Goal: Information Seeking & Learning: Learn about a topic

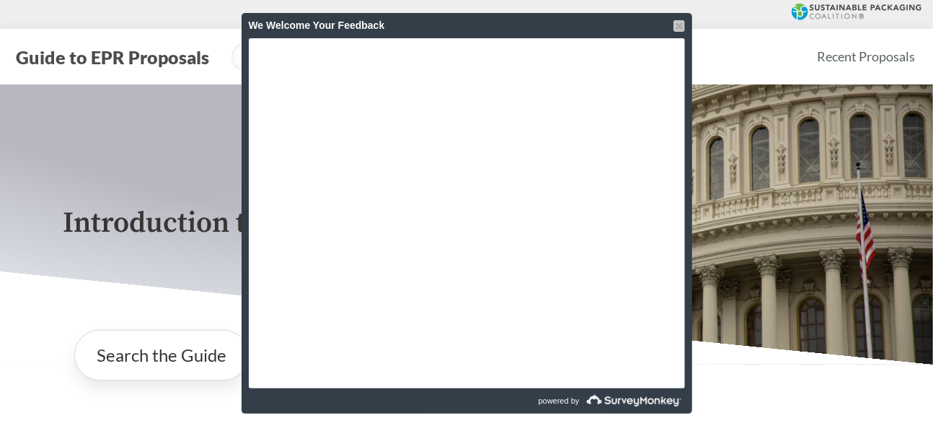
click at [683, 25] on div at bounding box center [680, 26] width 12 height 12
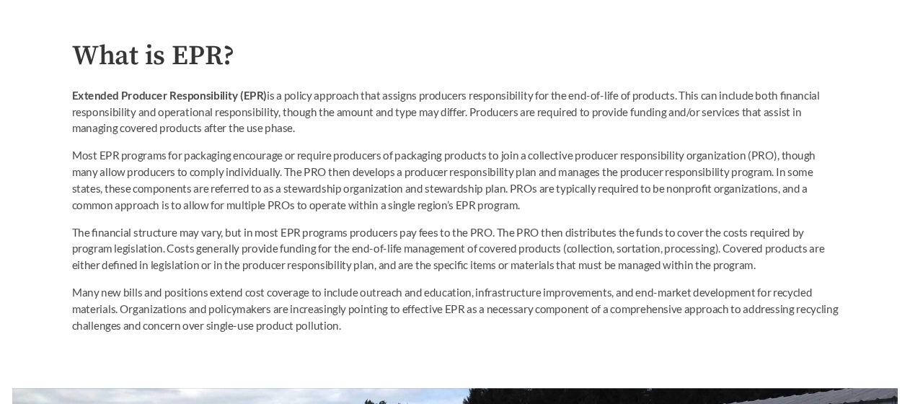
scroll to position [793, 0]
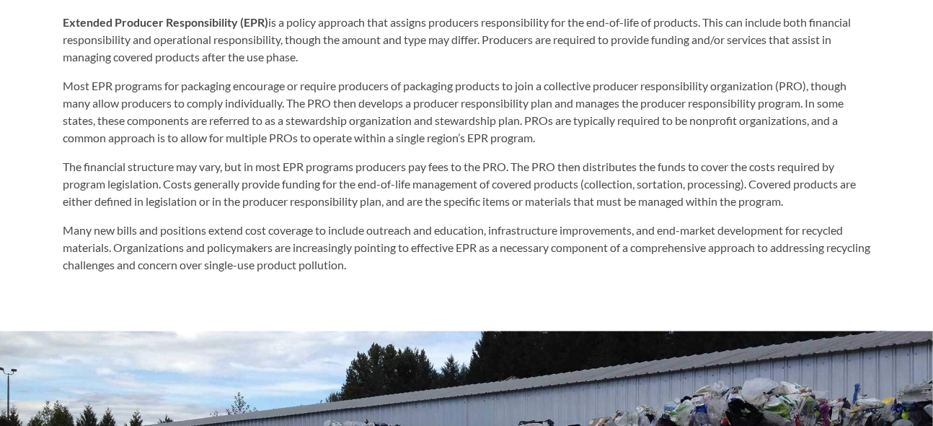
click at [540, 56] on p "Extended Producer Responsibility (EPR) is a policy approach that assigns produc…" at bounding box center [467, 40] width 808 height 52
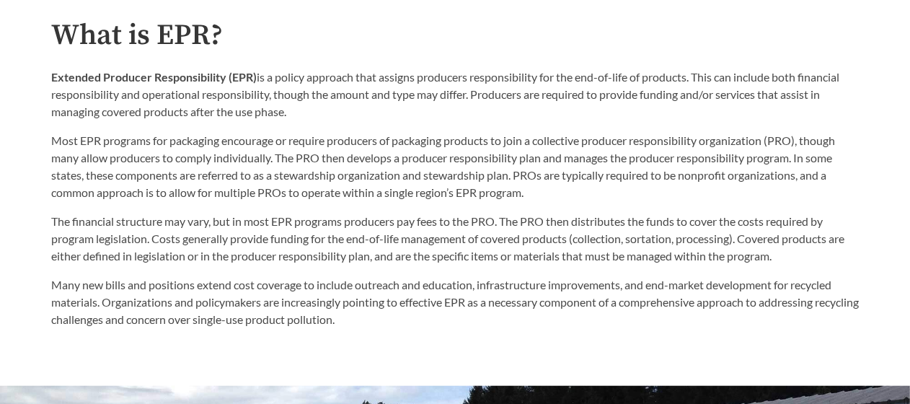
scroll to position [736, 0]
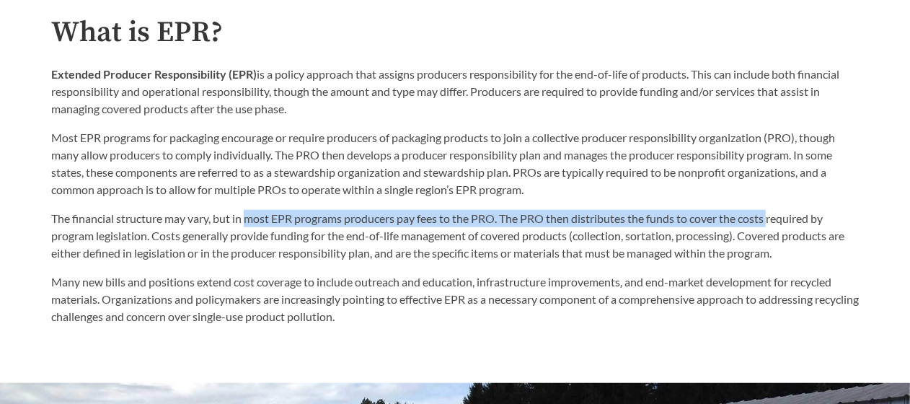
drag, startPoint x: 248, startPoint y: 220, endPoint x: 774, endPoint y: 225, distance: 525.8
click at [774, 225] on p "The financial structure may vary, but in most EPR programs producers pay fees t…" at bounding box center [455, 236] width 808 height 52
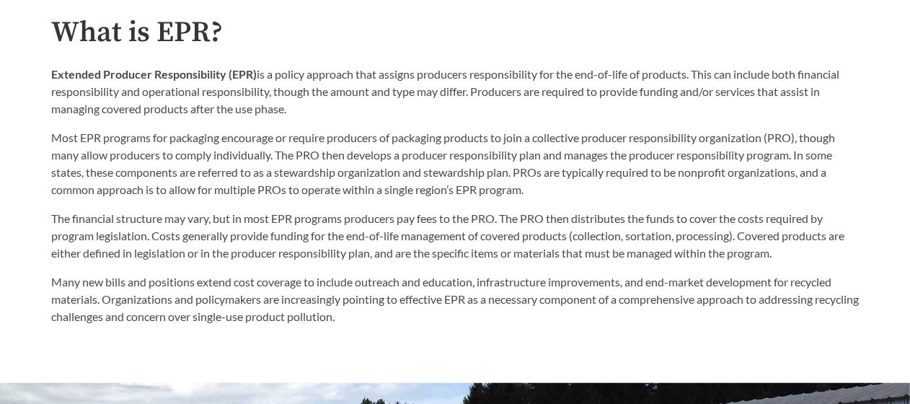
drag, startPoint x: 774, startPoint y: 225, endPoint x: 625, endPoint y: 177, distance: 156.0
click at [627, 177] on p "Most EPR programs for packaging encourage or require producers of packaging pro…" at bounding box center [455, 163] width 808 height 69
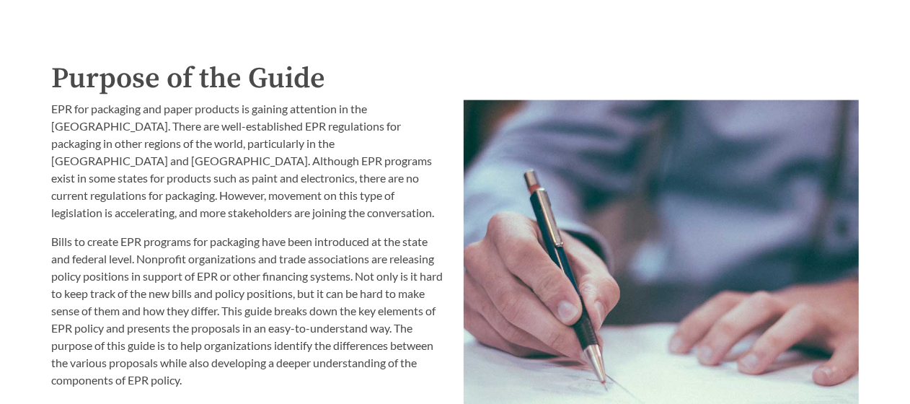
scroll to position [1541, 0]
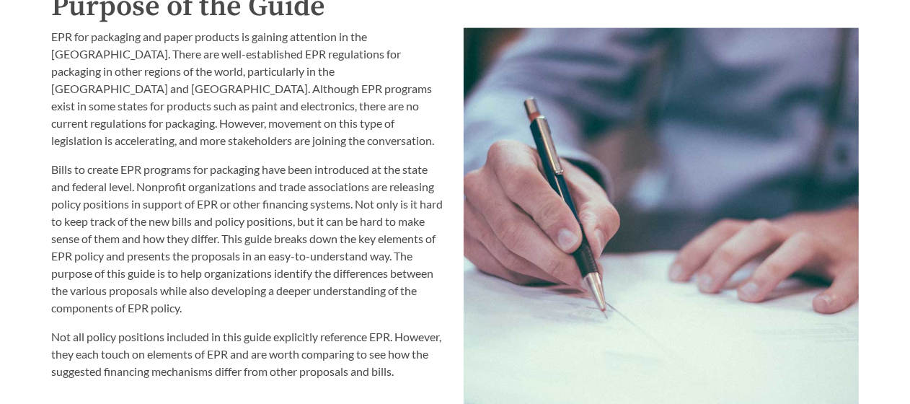
click at [168, 238] on p "Bills to create EPR programs for packaging have been introduced at the state an…" at bounding box center [248, 239] width 395 height 156
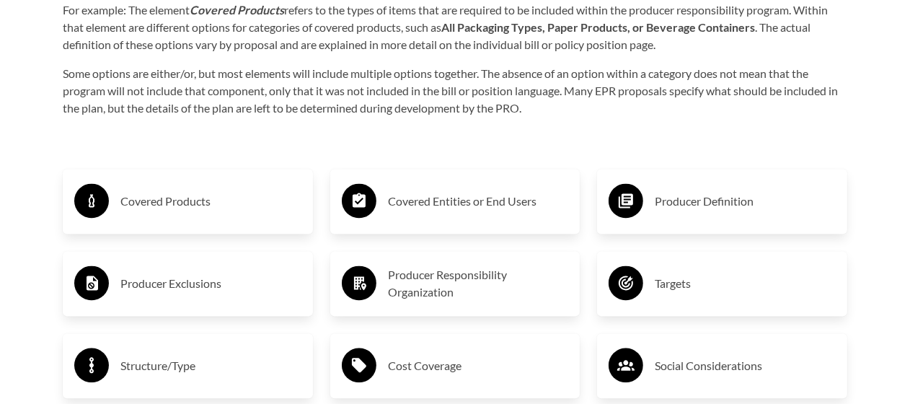
scroll to position [2227, 0]
click at [129, 195] on h3 "Covered Products" at bounding box center [210, 200] width 181 height 23
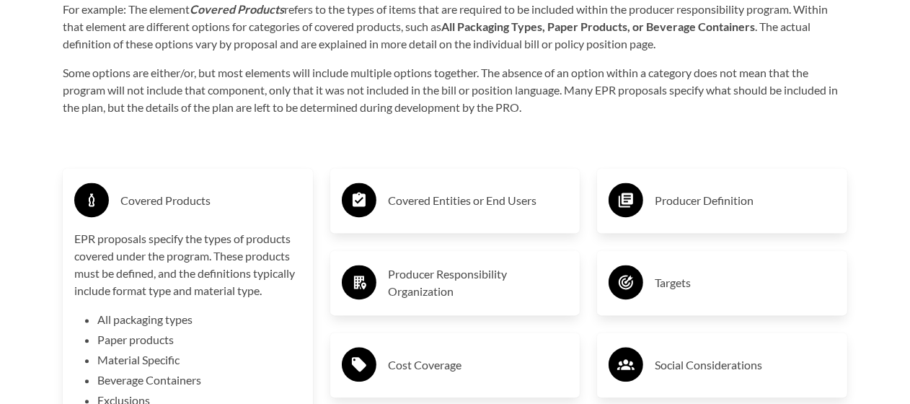
scroll to position [2299, 0]
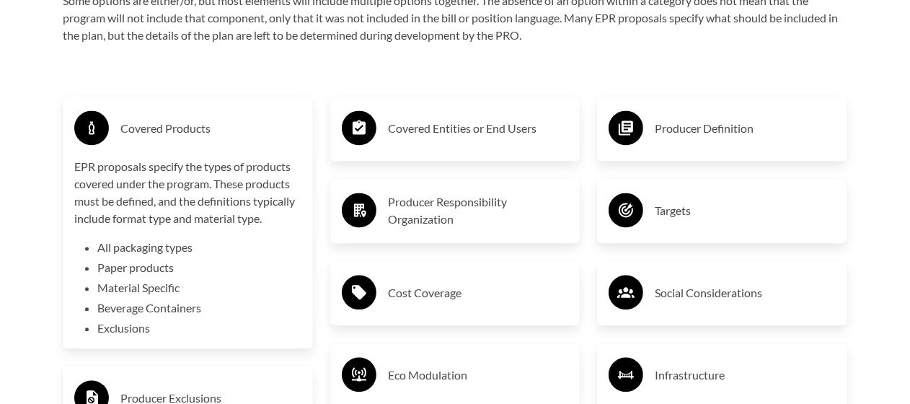
click at [155, 124] on h3 "Covered Products" at bounding box center [210, 128] width 181 height 23
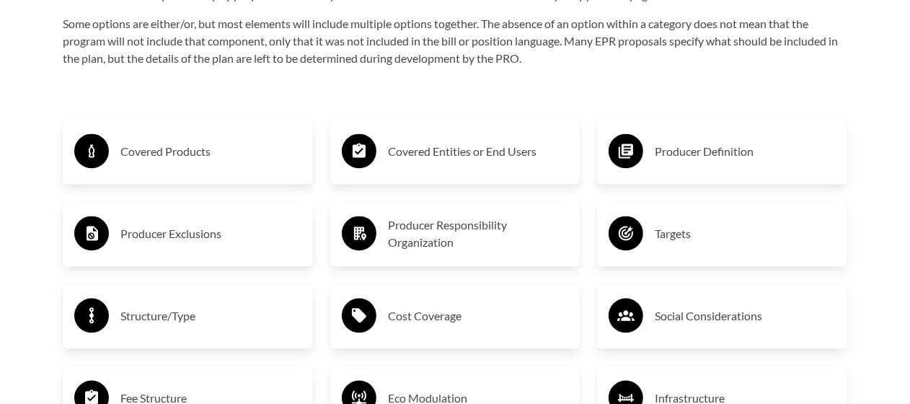
scroll to position [2371, 0]
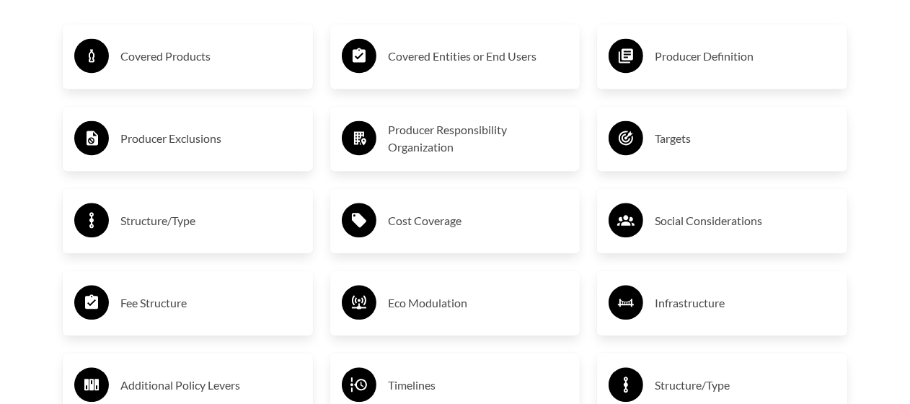
click at [428, 222] on h3 "Cost Coverage" at bounding box center [478, 220] width 181 height 23
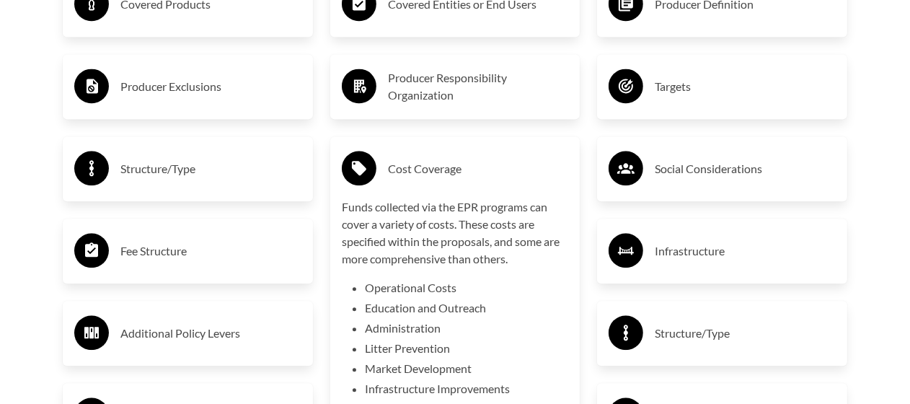
scroll to position [2443, 0]
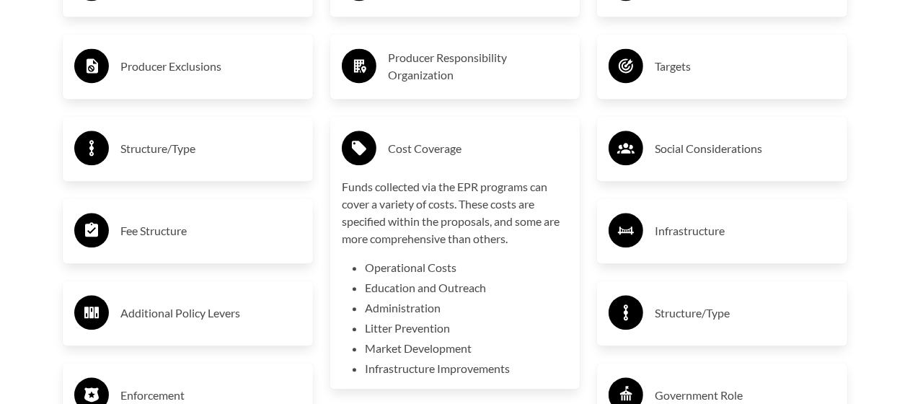
click at [432, 153] on h3 "Cost Coverage" at bounding box center [478, 148] width 181 height 23
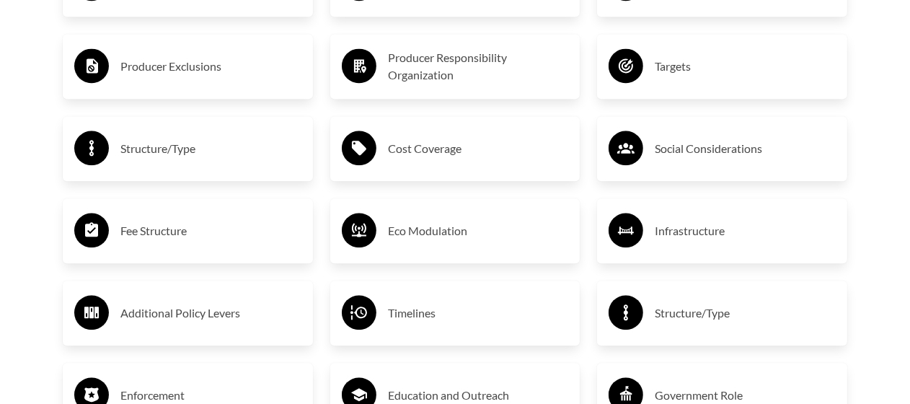
click at [420, 64] on h3 "Producer Responsibility Organization" at bounding box center [478, 66] width 181 height 35
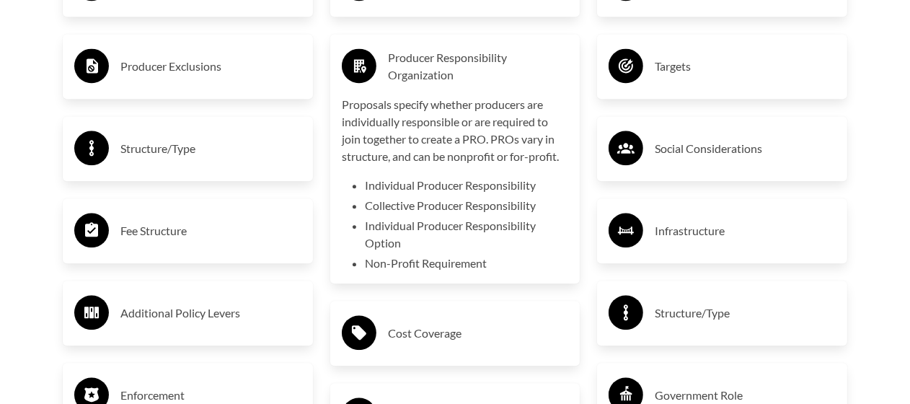
click at [663, 68] on h3 "Targets" at bounding box center [745, 66] width 181 height 23
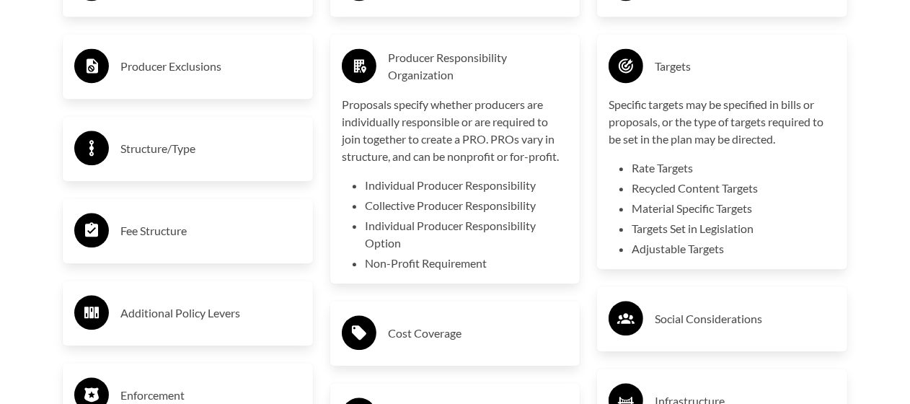
click at [464, 61] on h3 "Producer Responsibility Organization" at bounding box center [478, 66] width 181 height 35
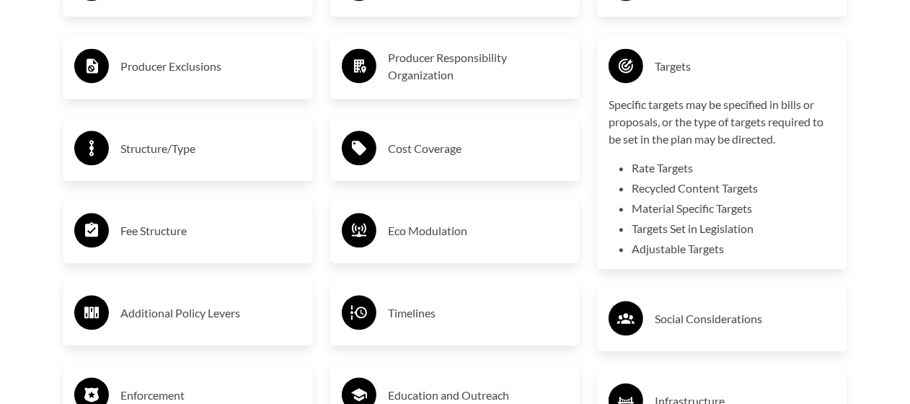
click at [679, 68] on h3 "Targets" at bounding box center [745, 66] width 181 height 23
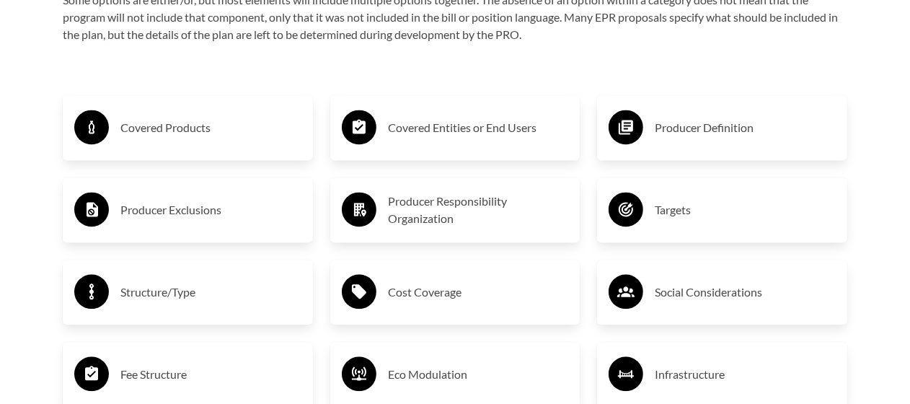
scroll to position [2299, 0]
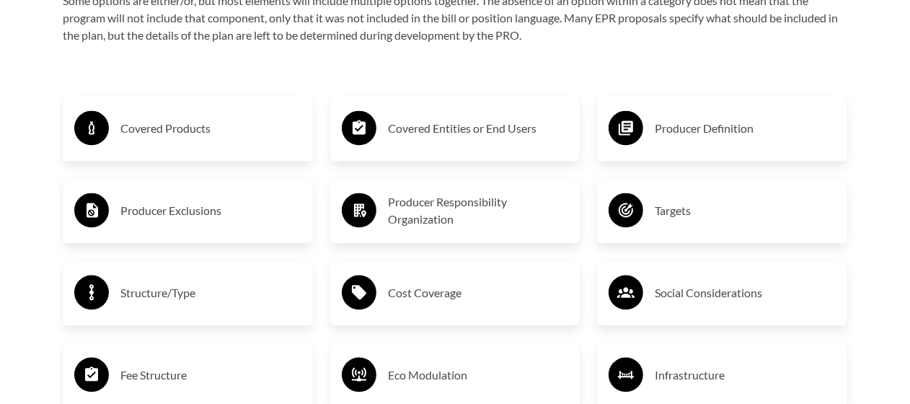
click at [689, 124] on h3 "Producer Definition" at bounding box center [745, 128] width 181 height 23
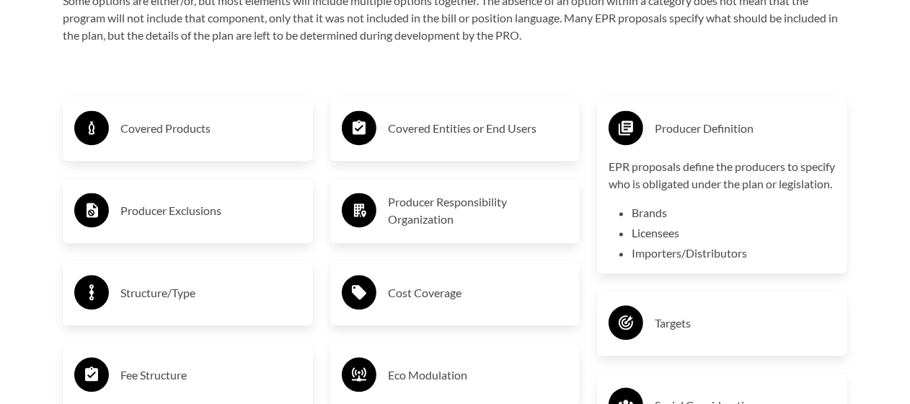
click at [686, 130] on h3 "Producer Definition" at bounding box center [745, 128] width 181 height 23
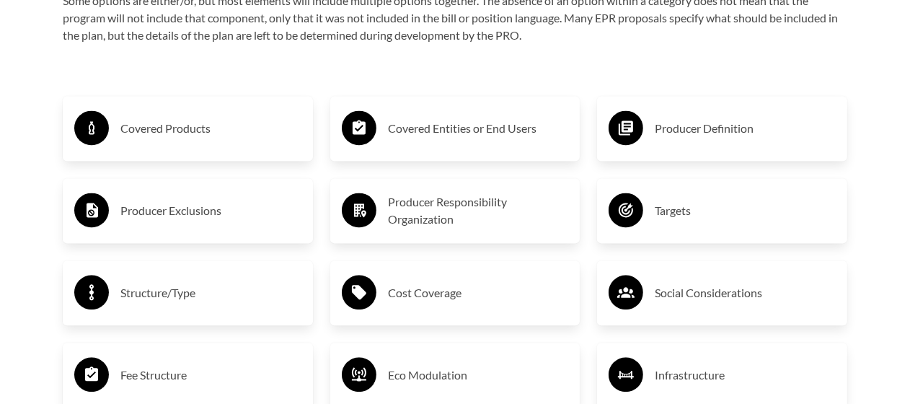
click at [421, 205] on h3 "Producer Responsibility Organization" at bounding box center [478, 210] width 181 height 35
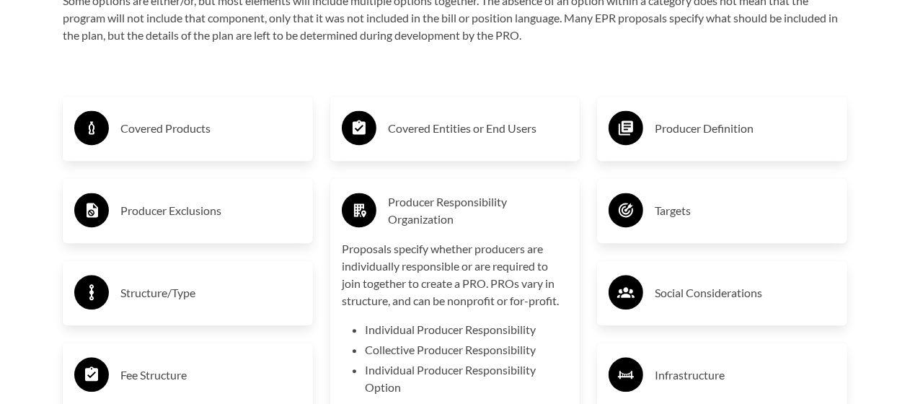
click at [421, 205] on h3 "Producer Responsibility Organization" at bounding box center [478, 210] width 181 height 35
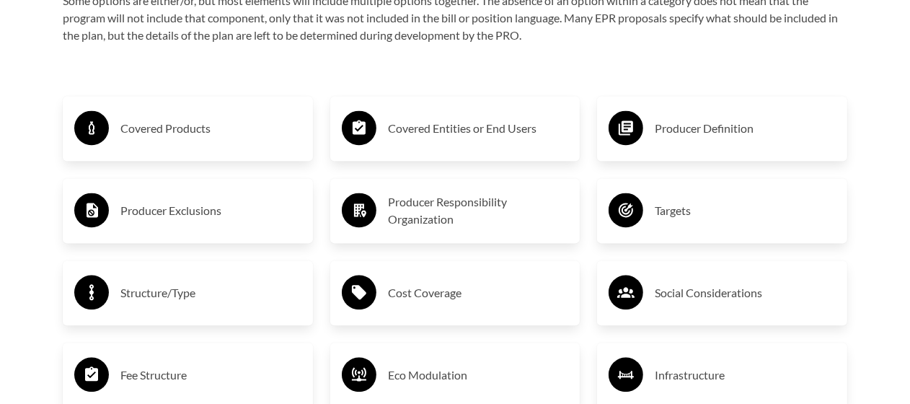
click at [212, 213] on h3 "Producer Exclusions" at bounding box center [210, 210] width 181 height 23
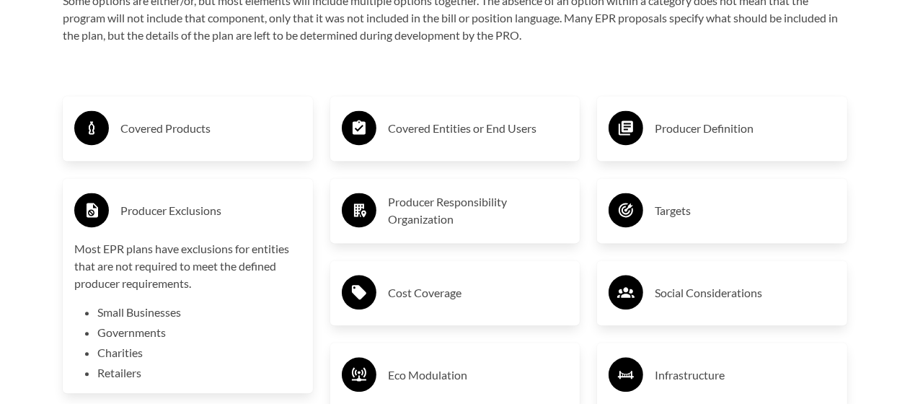
click at [212, 210] on h3 "Producer Exclusions" at bounding box center [210, 210] width 181 height 23
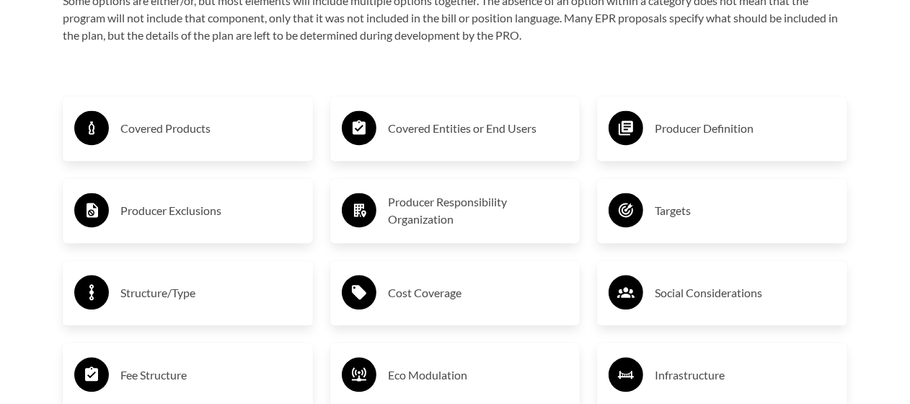
click at [212, 209] on h3 "Producer Exclusions" at bounding box center [210, 210] width 181 height 23
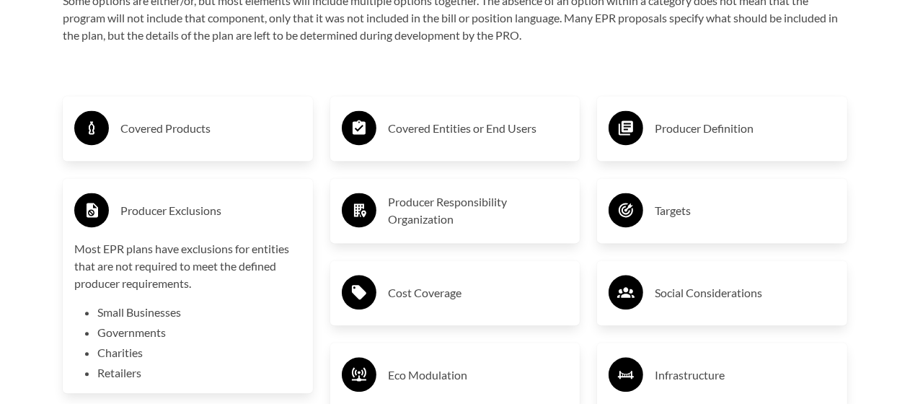
click at [212, 209] on h3 "Producer Exclusions" at bounding box center [210, 210] width 181 height 23
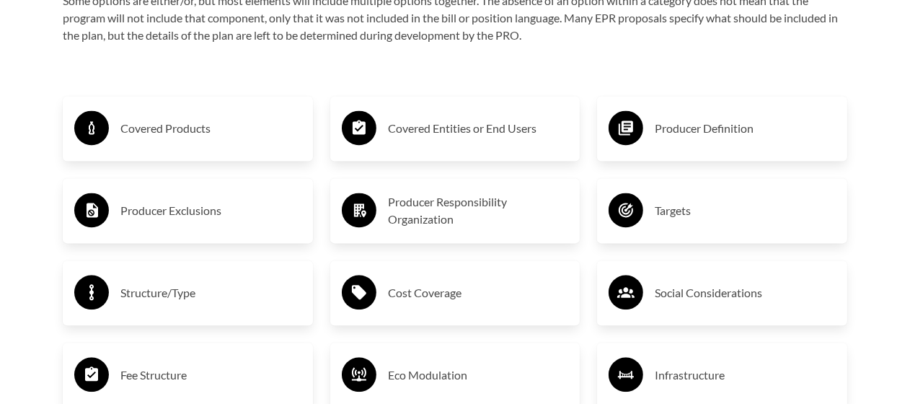
drag, startPoint x: 185, startPoint y: 296, endPoint x: 185, endPoint y: 283, distance: 13.0
click at [185, 294] on h3 "Structure/Type" at bounding box center [210, 292] width 181 height 23
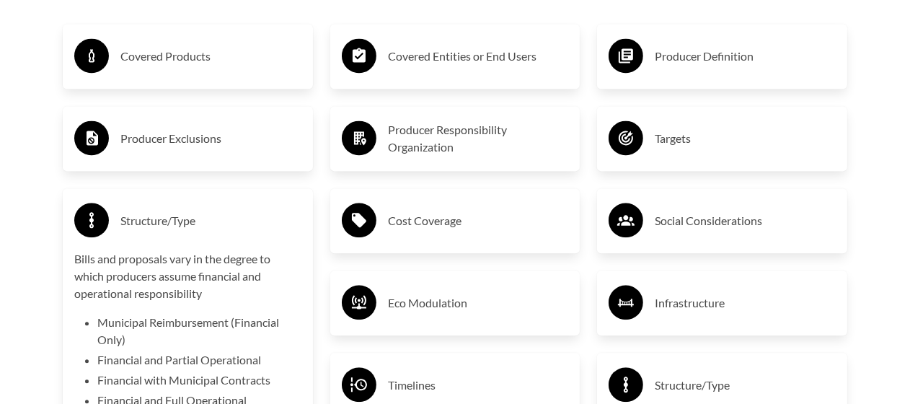
scroll to position [2443, 0]
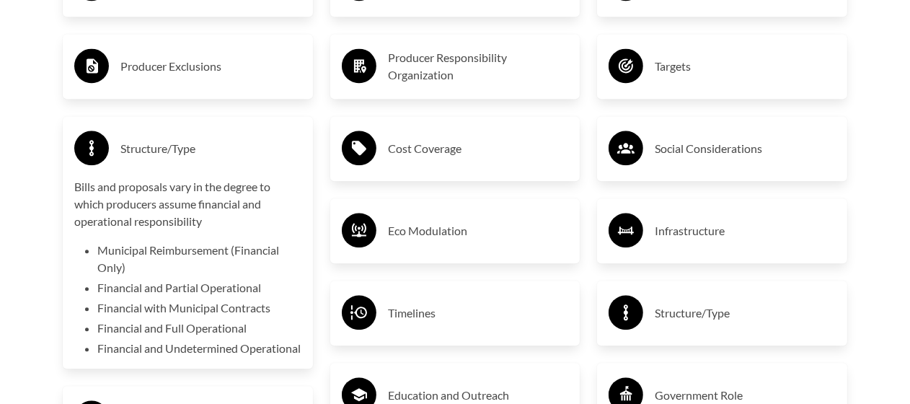
click at [177, 151] on h3 "Structure/Type" at bounding box center [210, 148] width 181 height 23
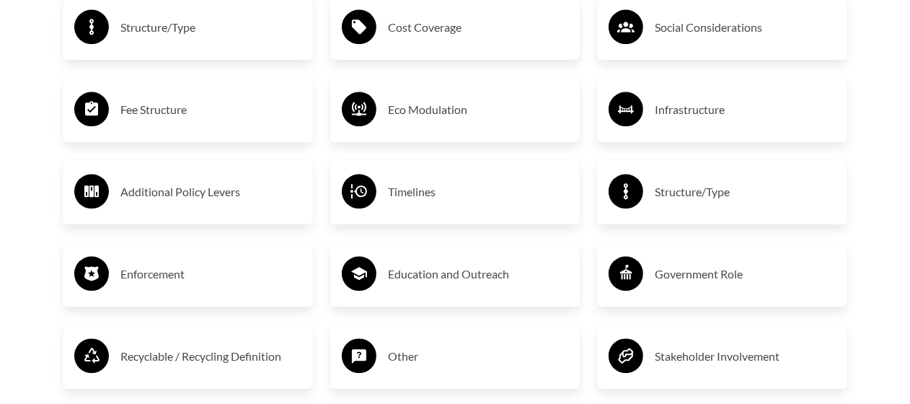
scroll to position [2588, 0]
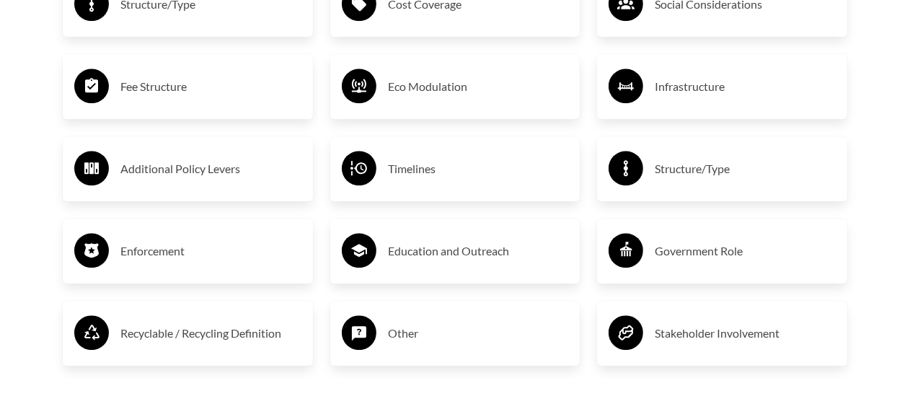
click at [707, 255] on h3 "Government Role" at bounding box center [745, 250] width 181 height 23
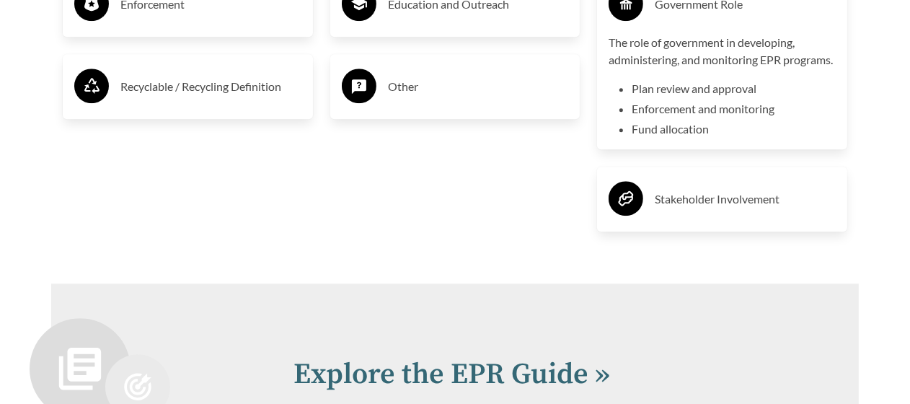
scroll to position [2876, 0]
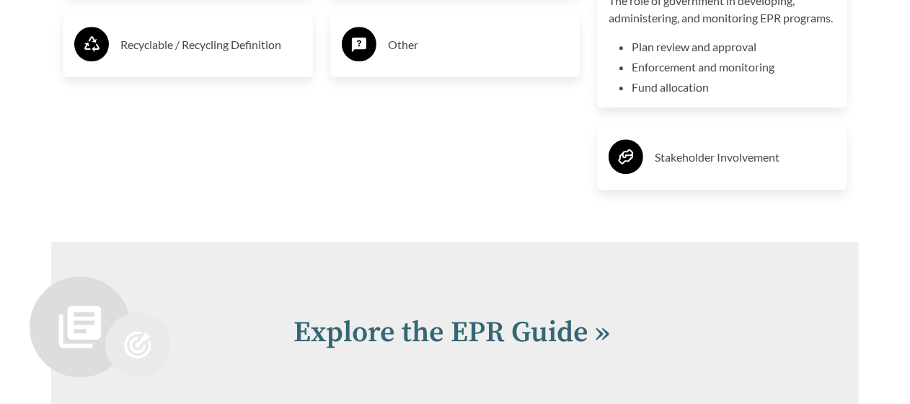
click at [686, 169] on h3 "Stakeholder Involvement" at bounding box center [745, 157] width 181 height 23
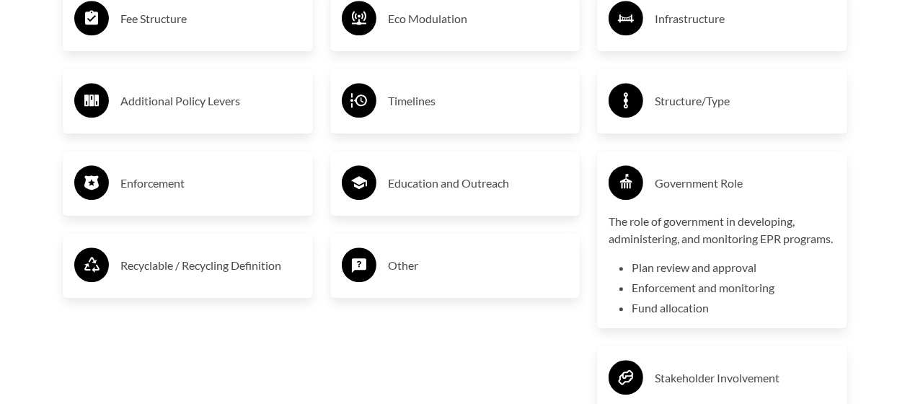
scroll to position [2511, 0]
